Goal: Task Accomplishment & Management: Use online tool/utility

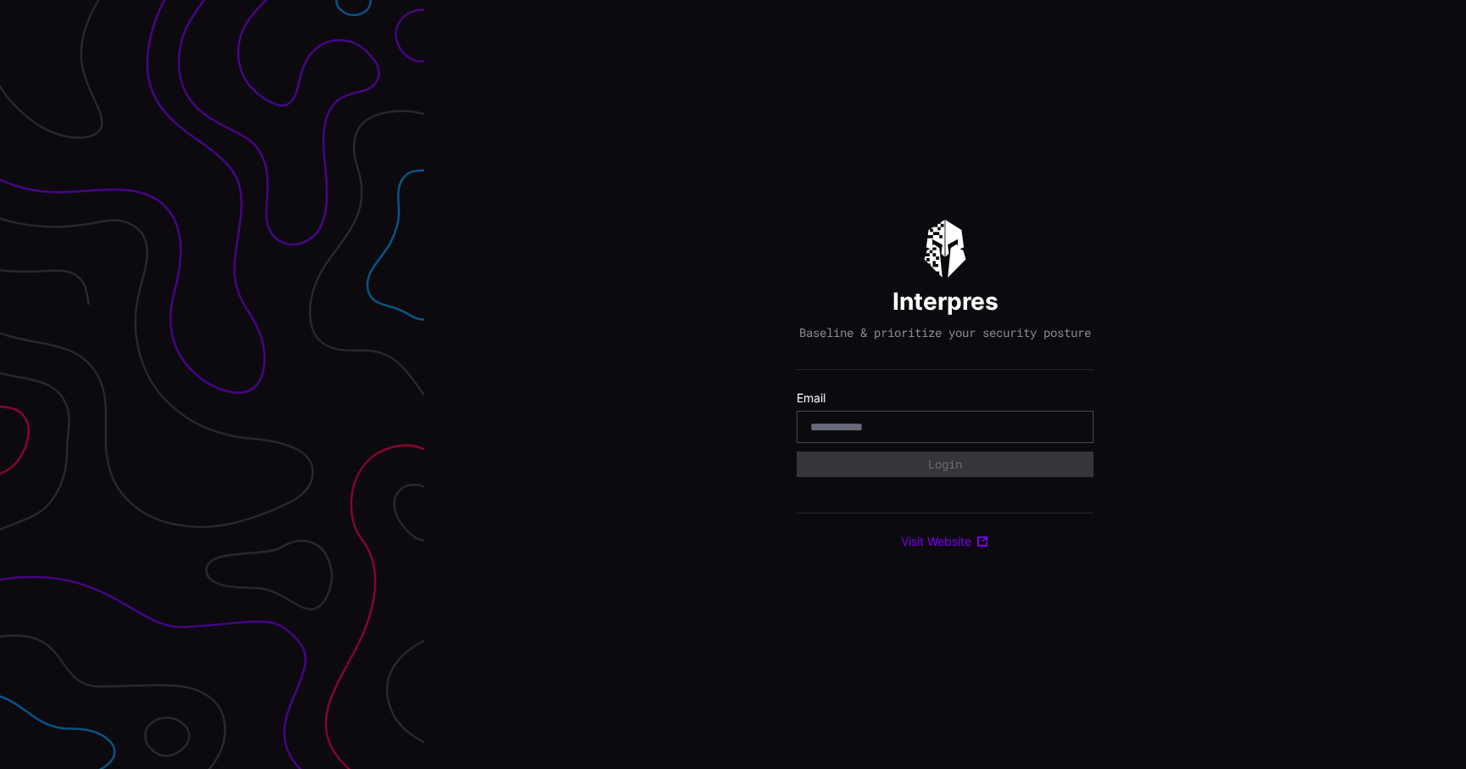
type input "**********"
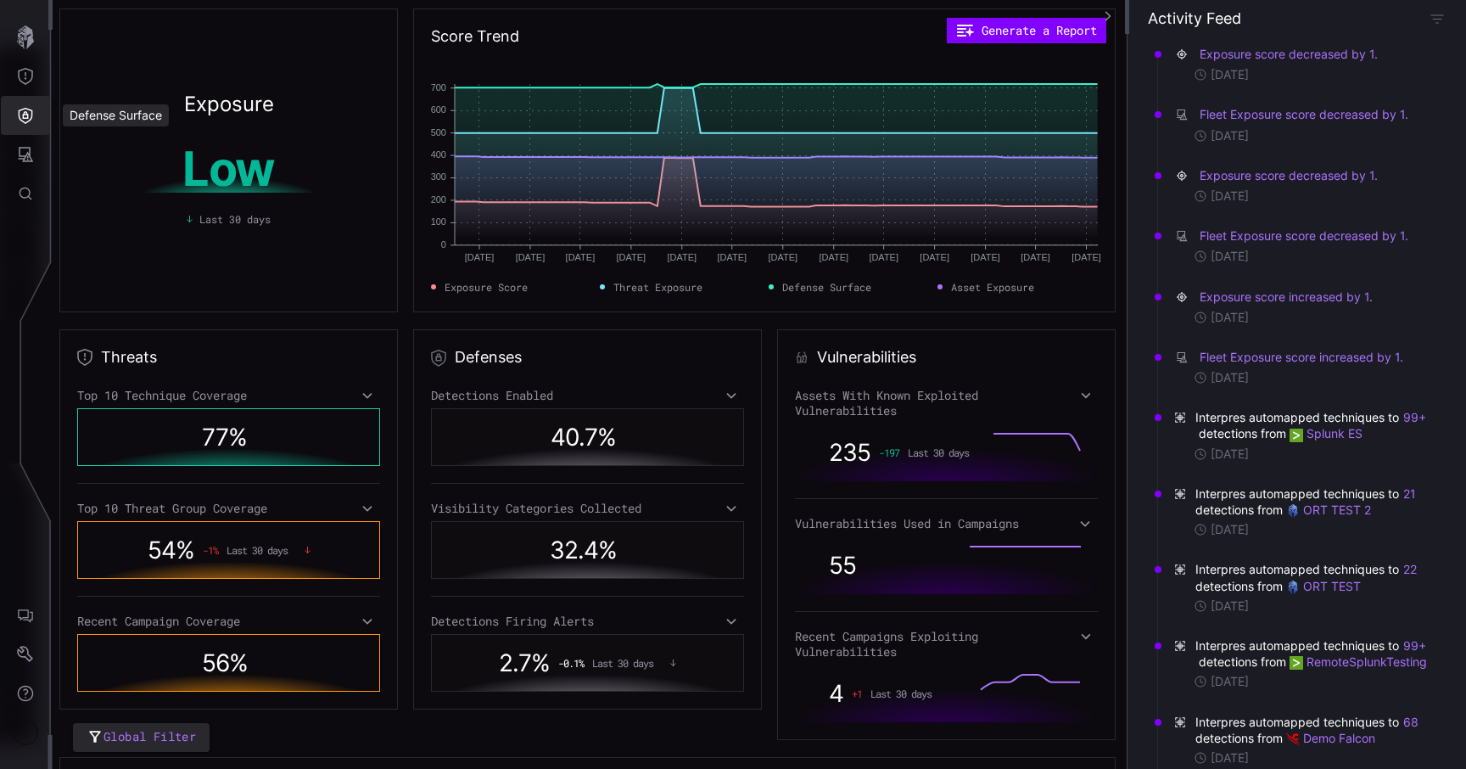
click at [36, 126] on button "Defense Surface" at bounding box center [25, 115] width 49 height 39
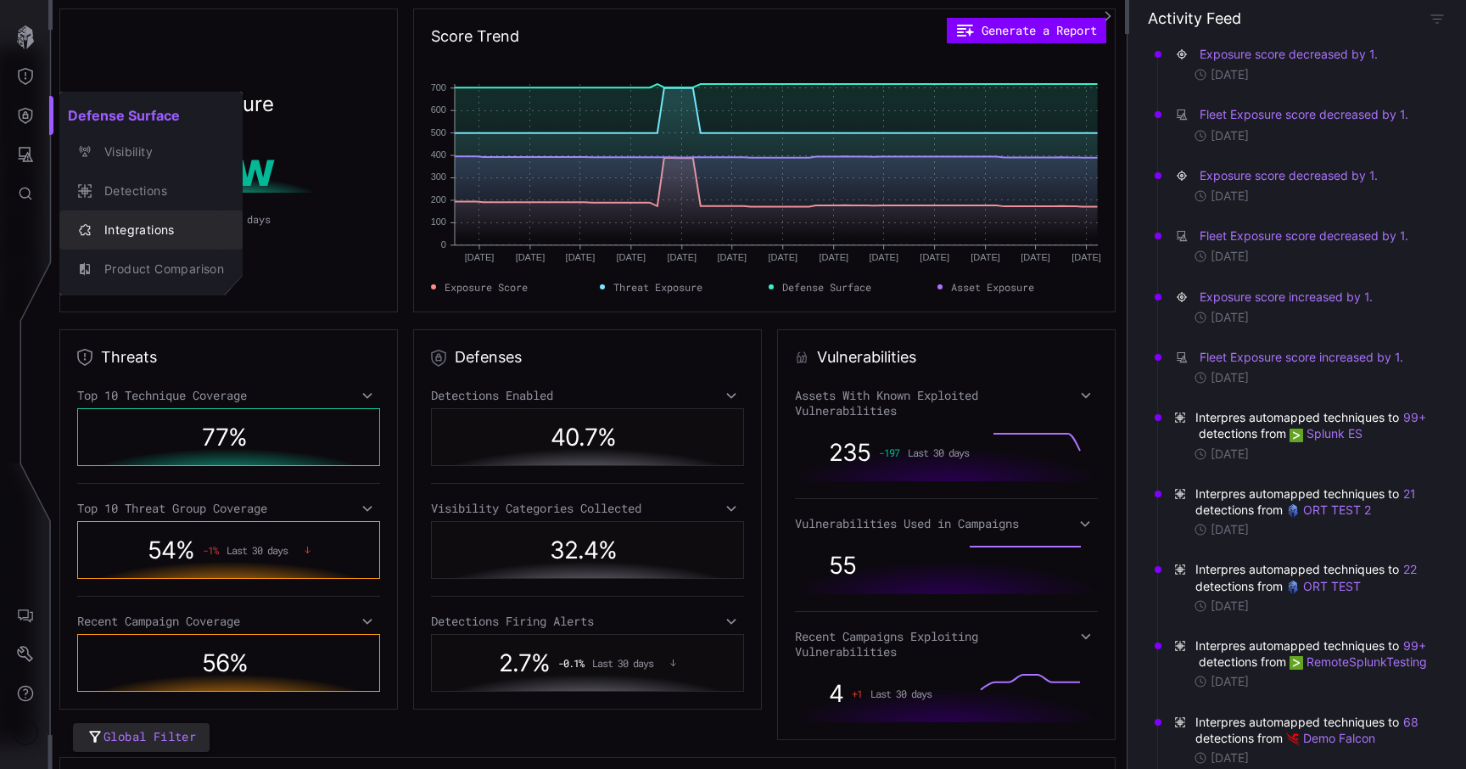
click at [150, 210] on button "Integrations" at bounding box center [150, 229] width 183 height 39
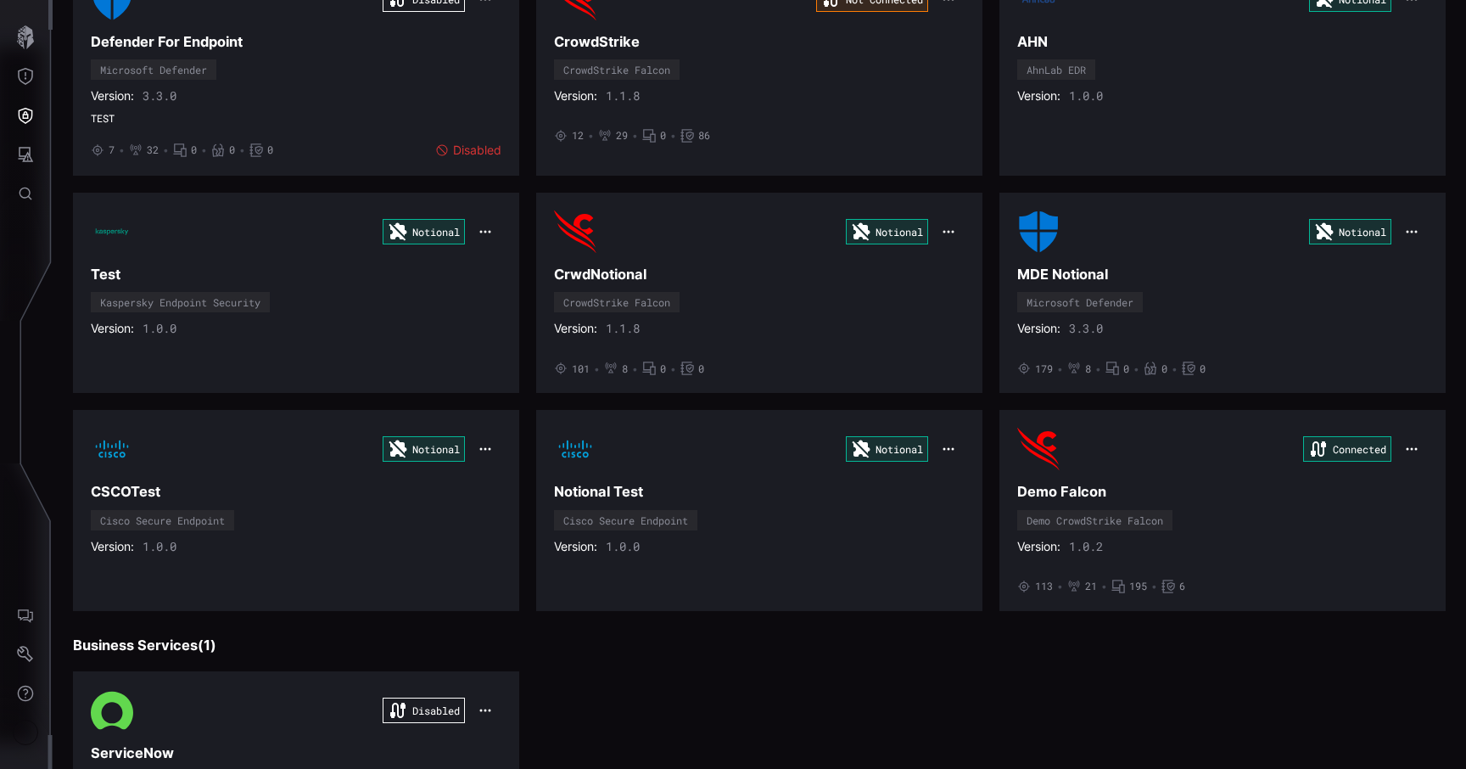
scroll to position [1286, 0]
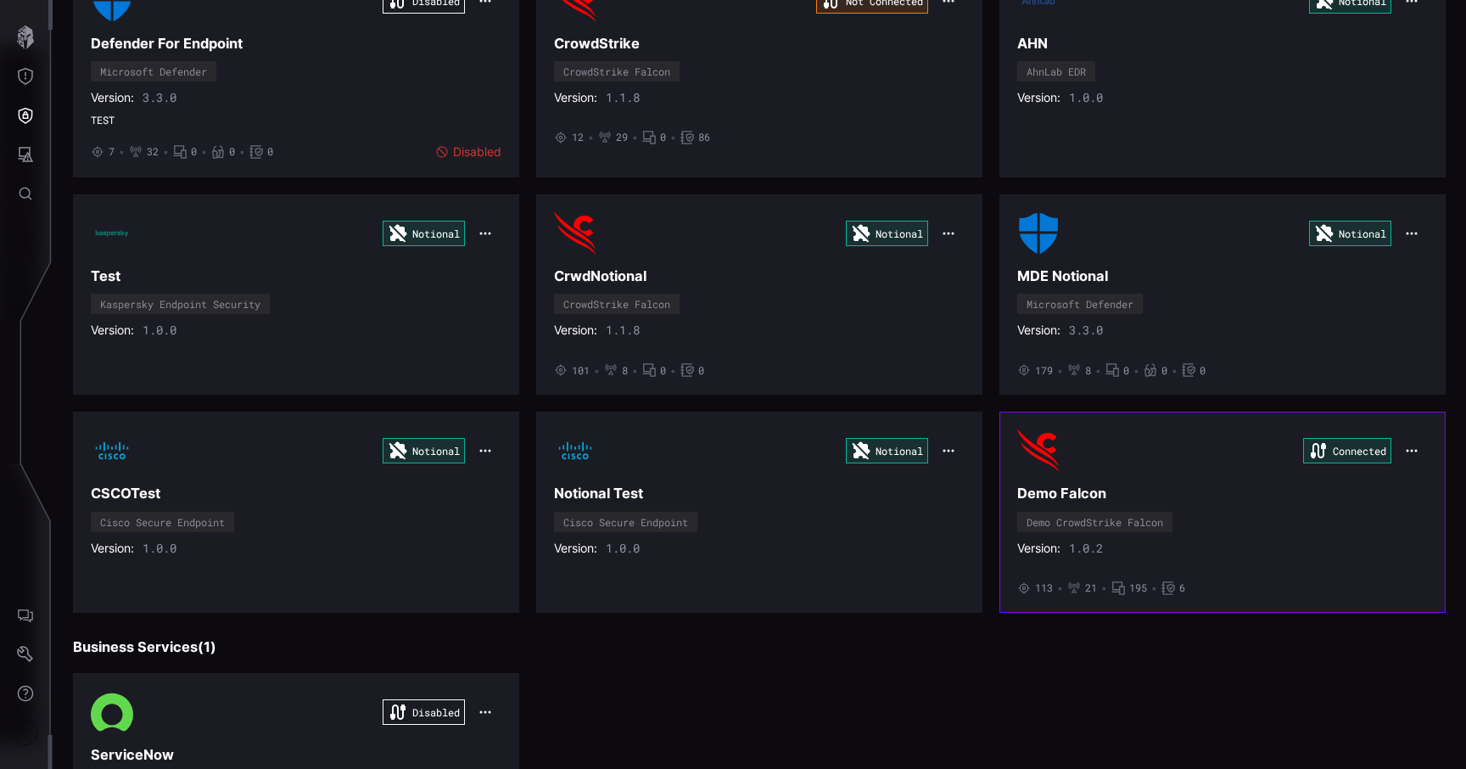
click at [1179, 469] on div "Connected" at bounding box center [1222, 450] width 411 height 42
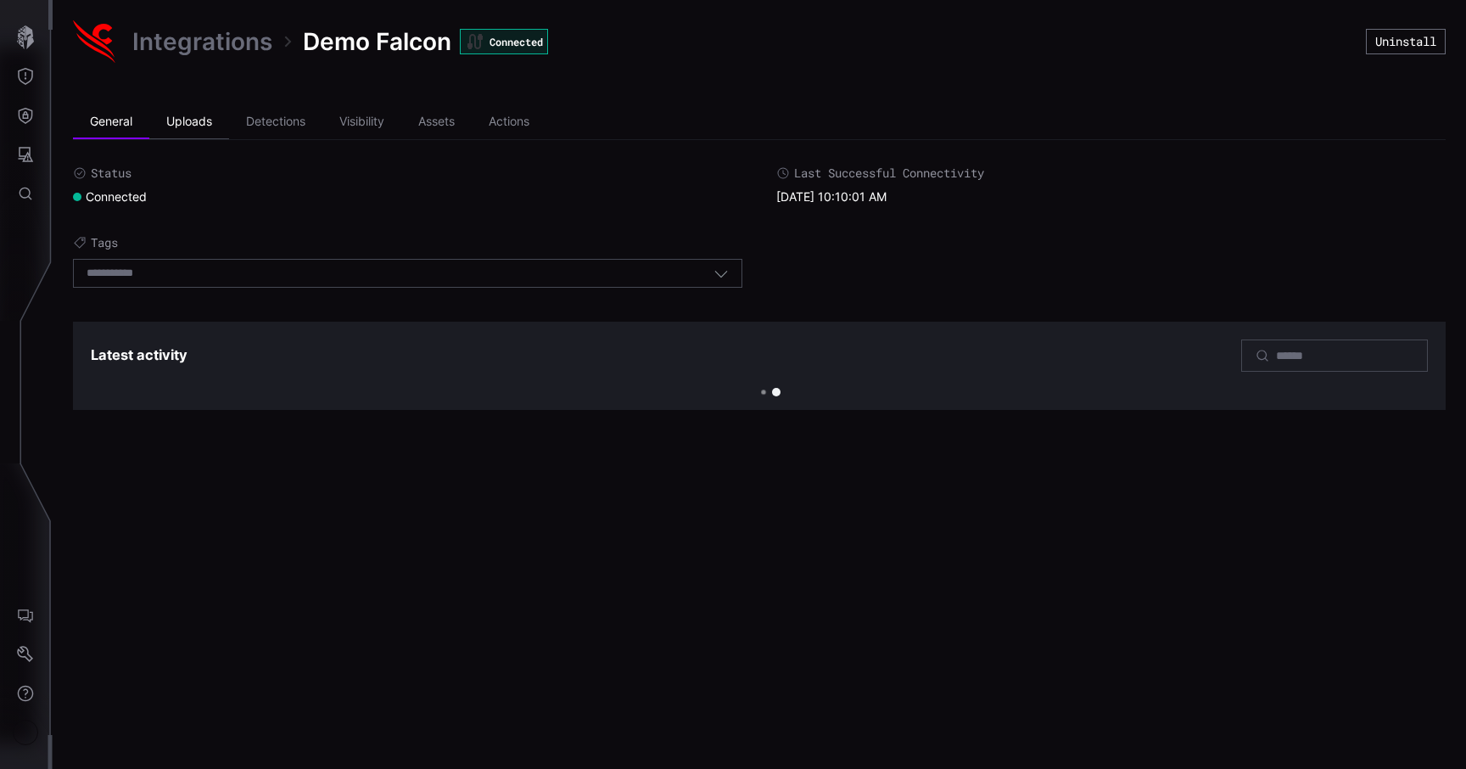
click at [203, 117] on li "Uploads" at bounding box center [189, 122] width 80 height 34
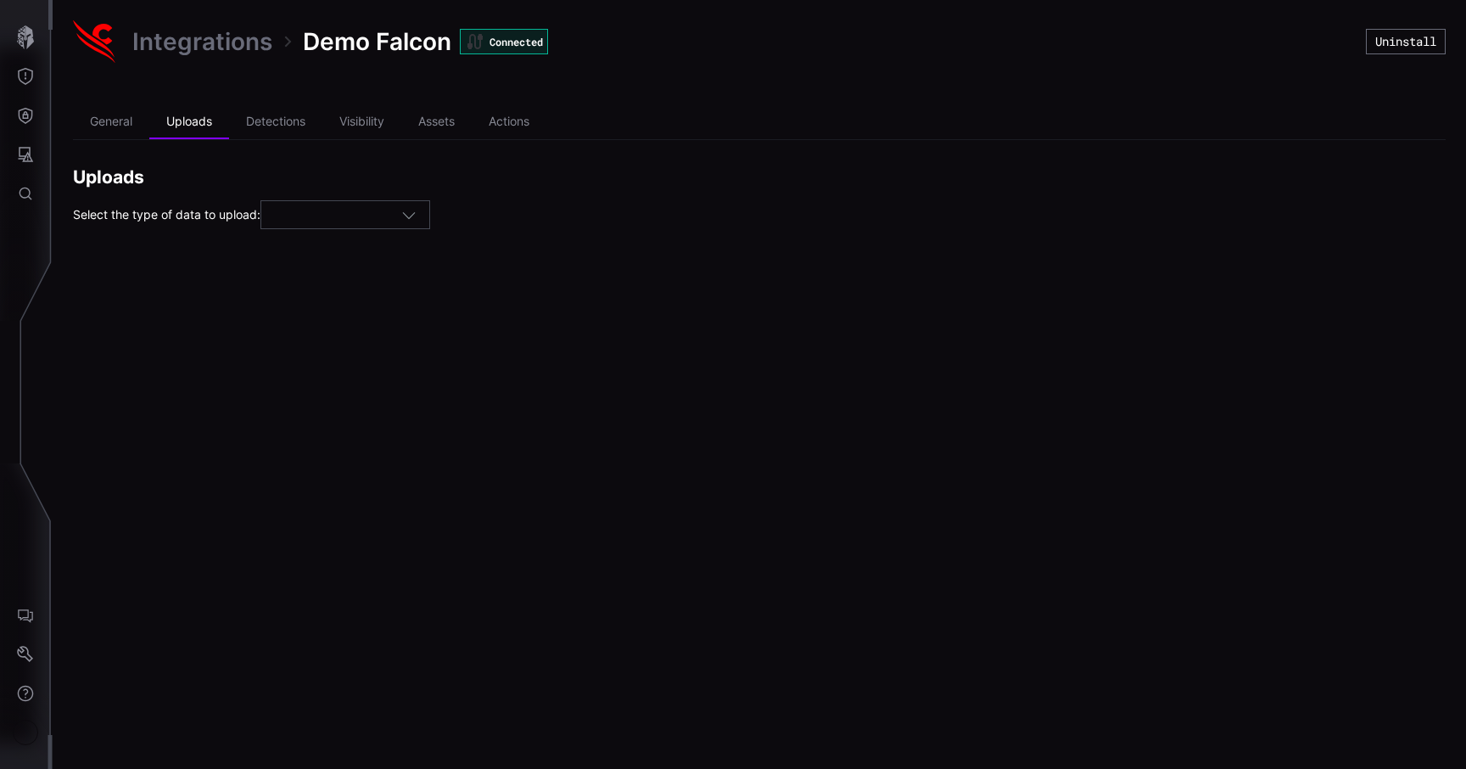
click at [306, 220] on div at bounding box center [337, 215] width 127 height 15
click at [306, 244] on span "Assets" at bounding box center [295, 241] width 36 height 14
type input "******"
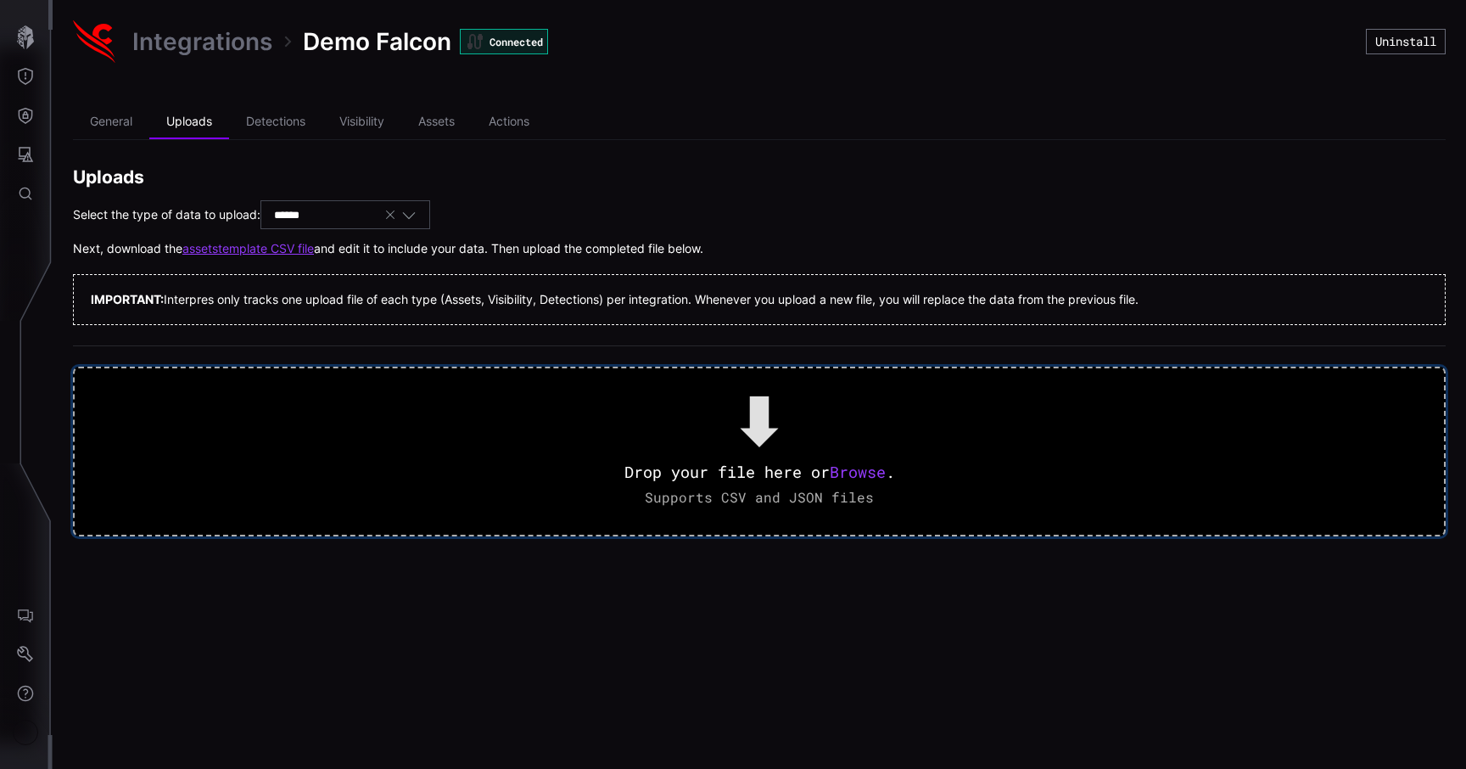
click at [849, 467] on span "Browse" at bounding box center [858, 472] width 56 height 20
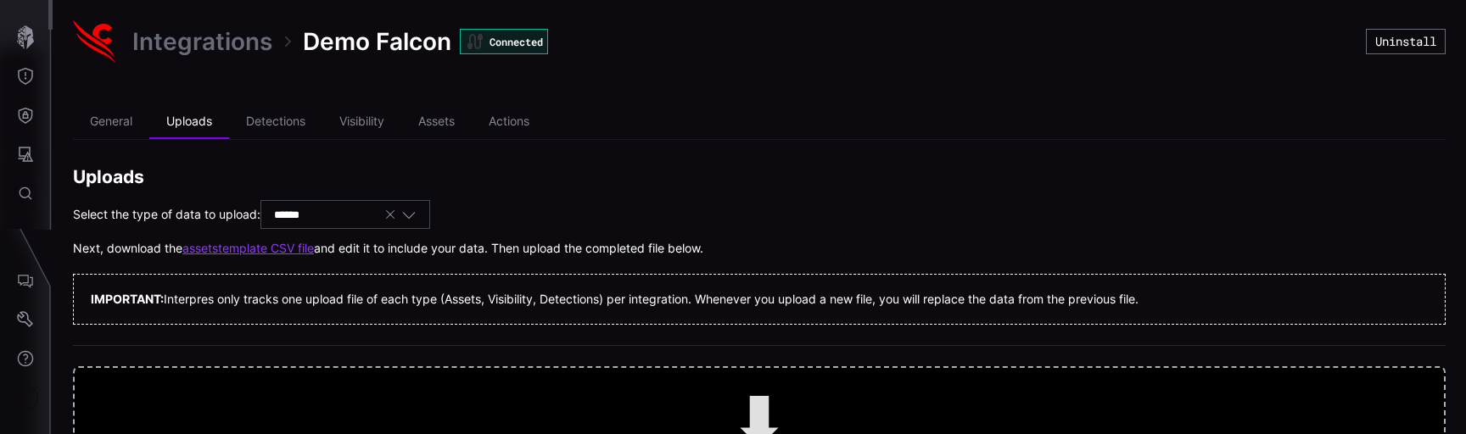
click at [275, 248] on link "assets template CSV file" at bounding box center [248, 248] width 132 height 15
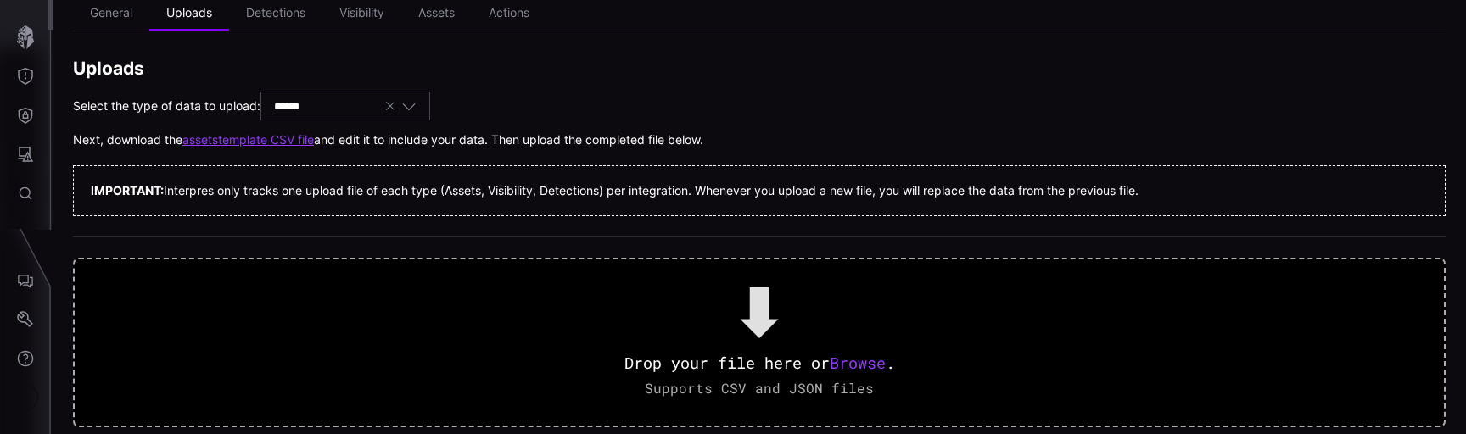
scroll to position [143, 0]
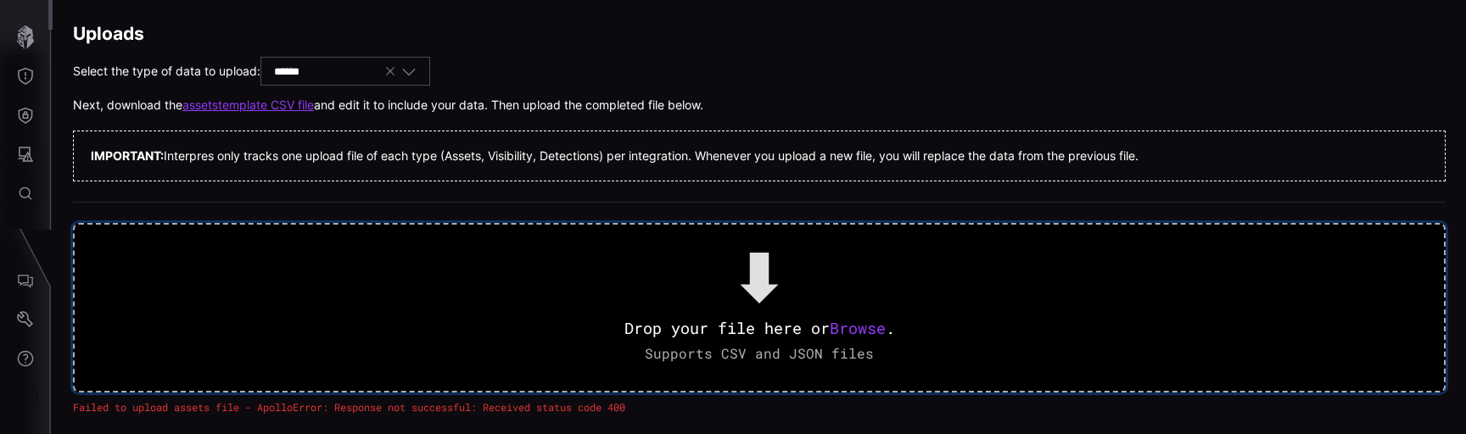
click at [835, 325] on span "Browse" at bounding box center [858, 328] width 56 height 20
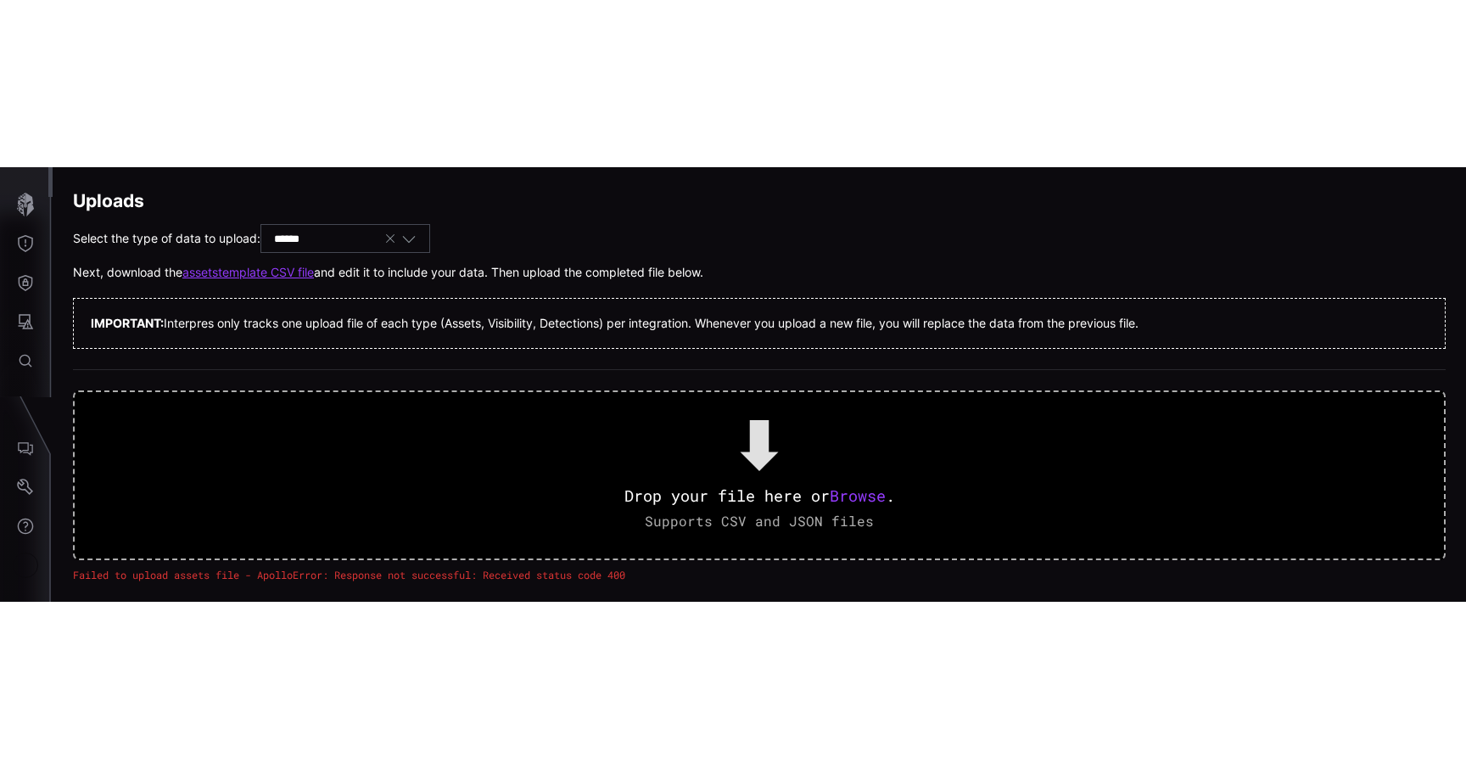
scroll to position [0, 0]
